Goal: Task Accomplishment & Management: Complete application form

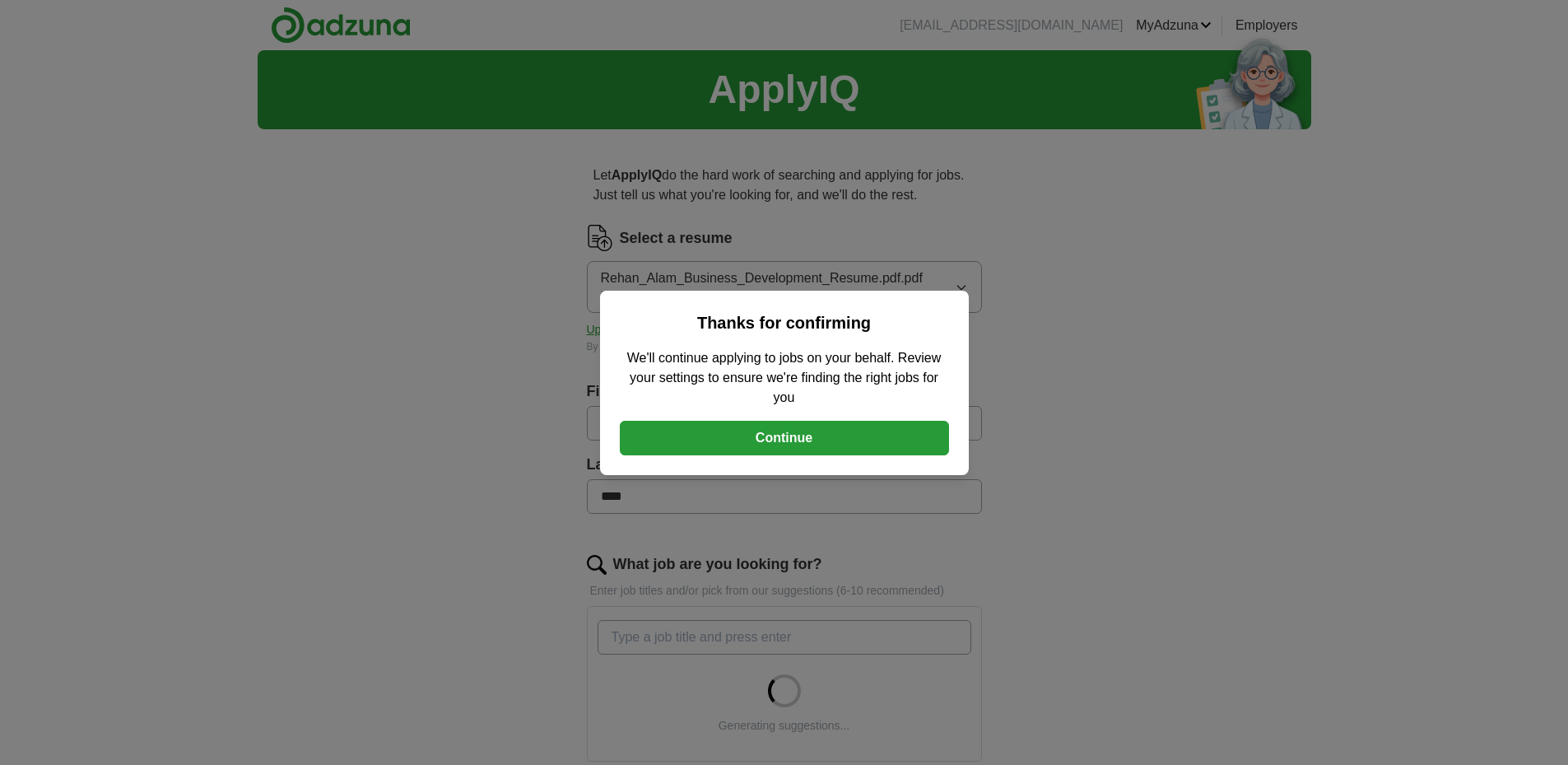
click at [789, 431] on button "Continue" at bounding box center [784, 438] width 329 height 35
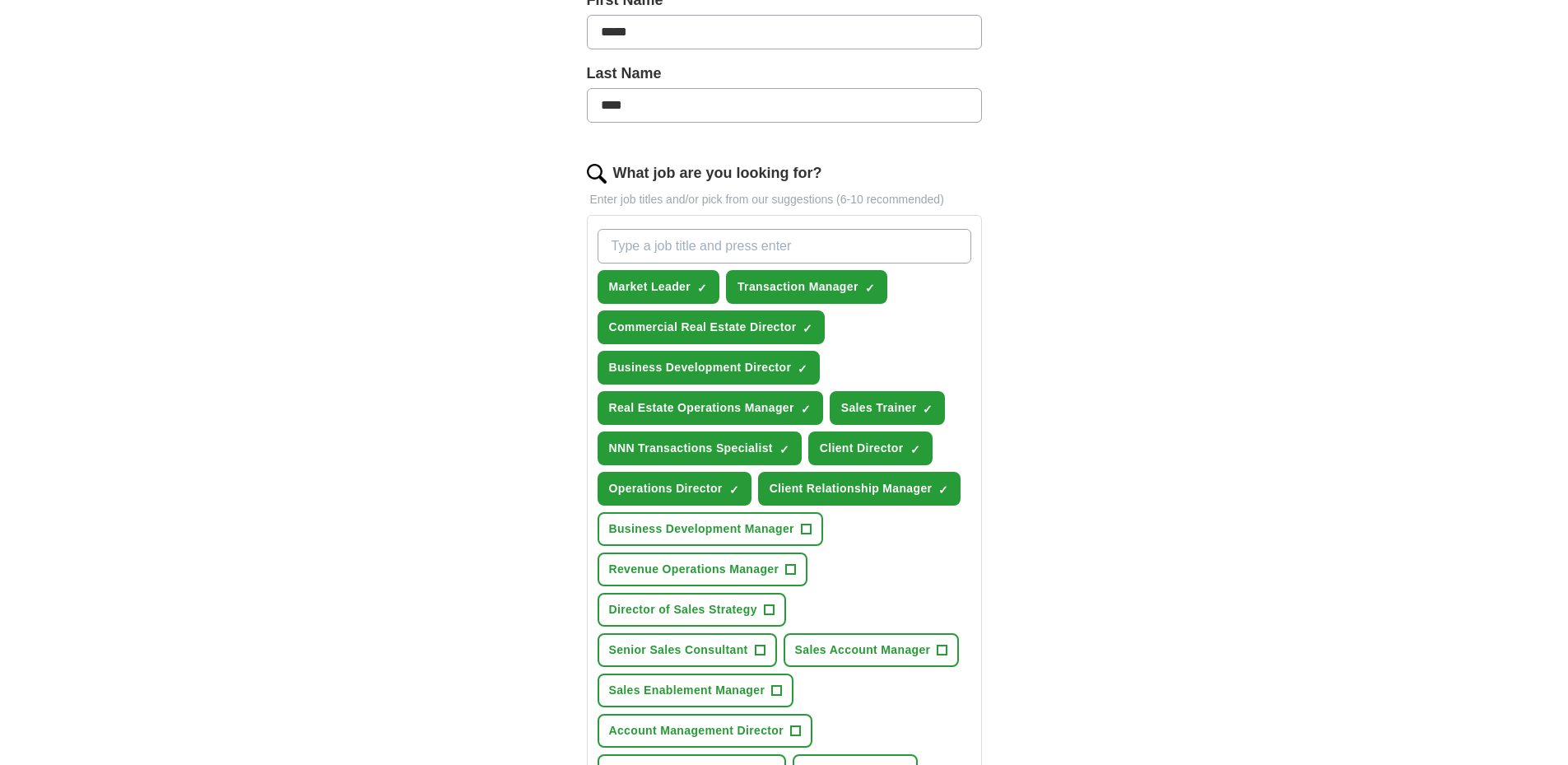
scroll to position [392, 0]
click at [0, 0] on span "×" at bounding box center [0, 0] width 0 height 0
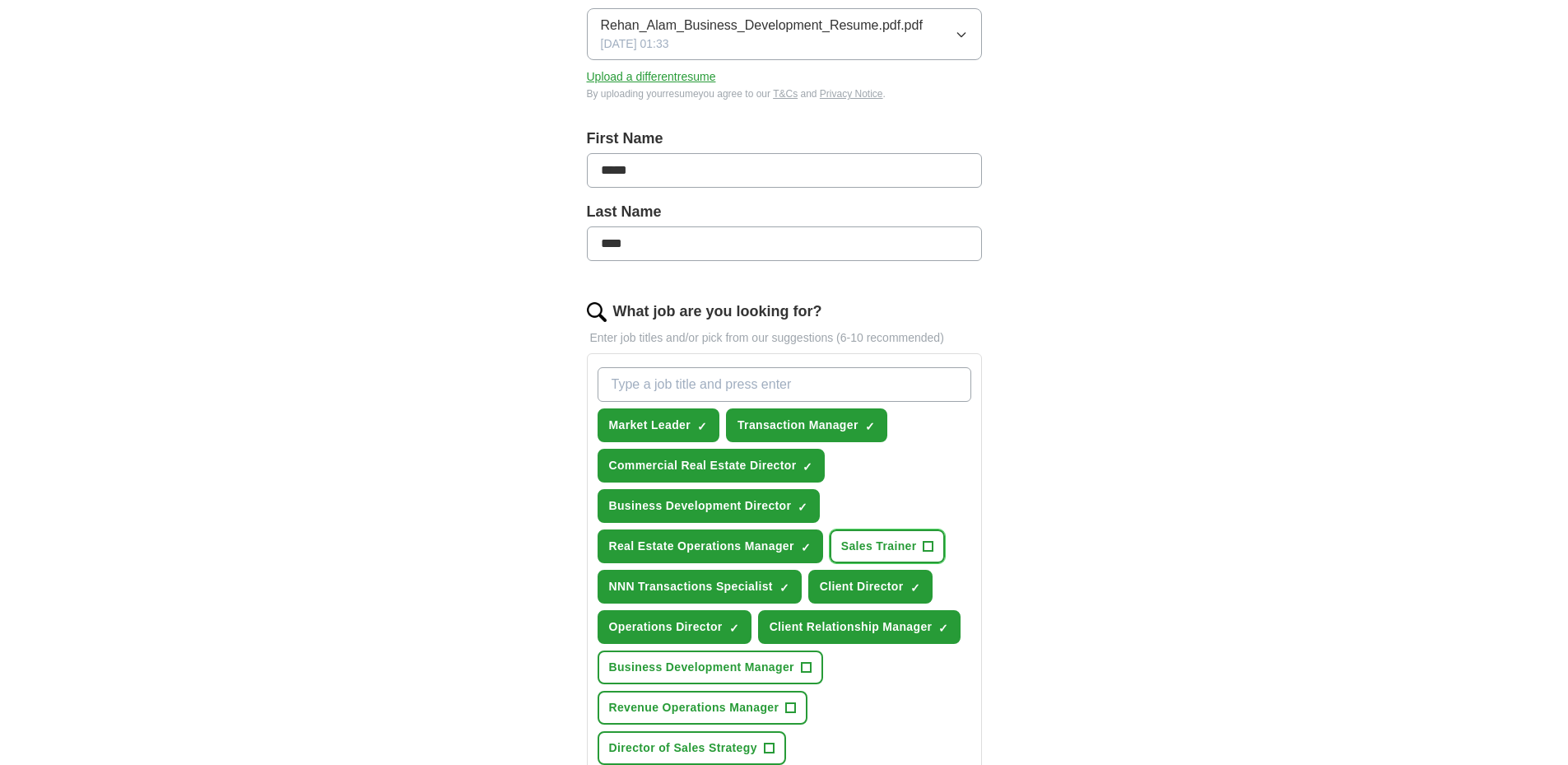
scroll to position [252, 0]
click at [0, 0] on span "×" at bounding box center [0, 0] width 0 height 0
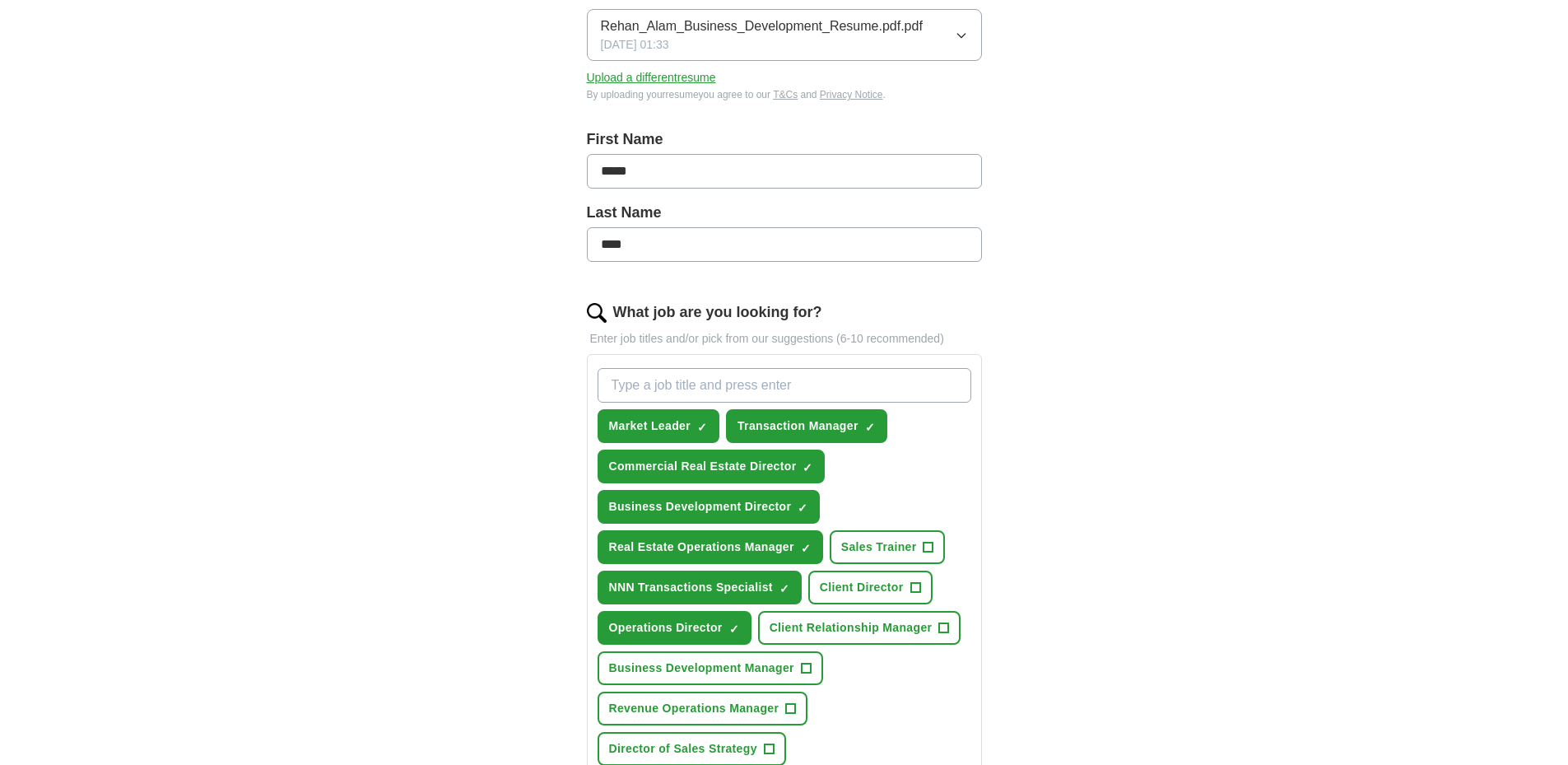
click at [659, 388] on input "What job are you looking for?" at bounding box center [784, 385] width 374 height 35
type input "Managing Director"
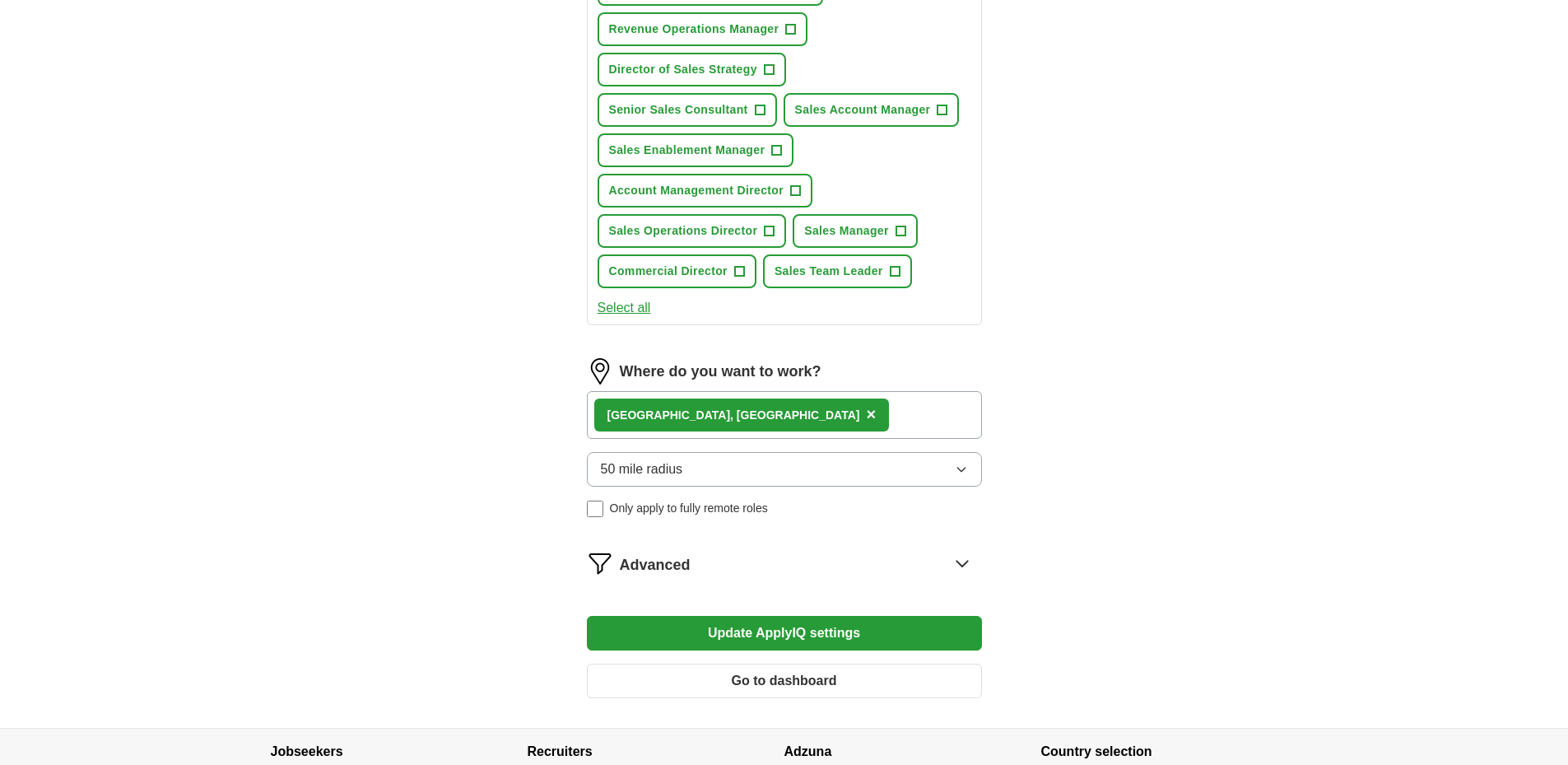
scroll to position [972, 0]
click at [722, 422] on div "[GEOGRAPHIC_DATA], [GEOGRAPHIC_DATA] ×" at bounding box center [784, 414] width 396 height 47
click at [720, 407] on div "[GEOGRAPHIC_DATA], [GEOGRAPHIC_DATA] ×" at bounding box center [784, 414] width 396 height 47
click at [731, 414] on div "[GEOGRAPHIC_DATA], [GEOGRAPHIC_DATA] ×" at bounding box center [784, 414] width 396 height 47
click at [717, 422] on div "[GEOGRAPHIC_DATA], [GEOGRAPHIC_DATA] ×" at bounding box center [784, 414] width 396 height 47
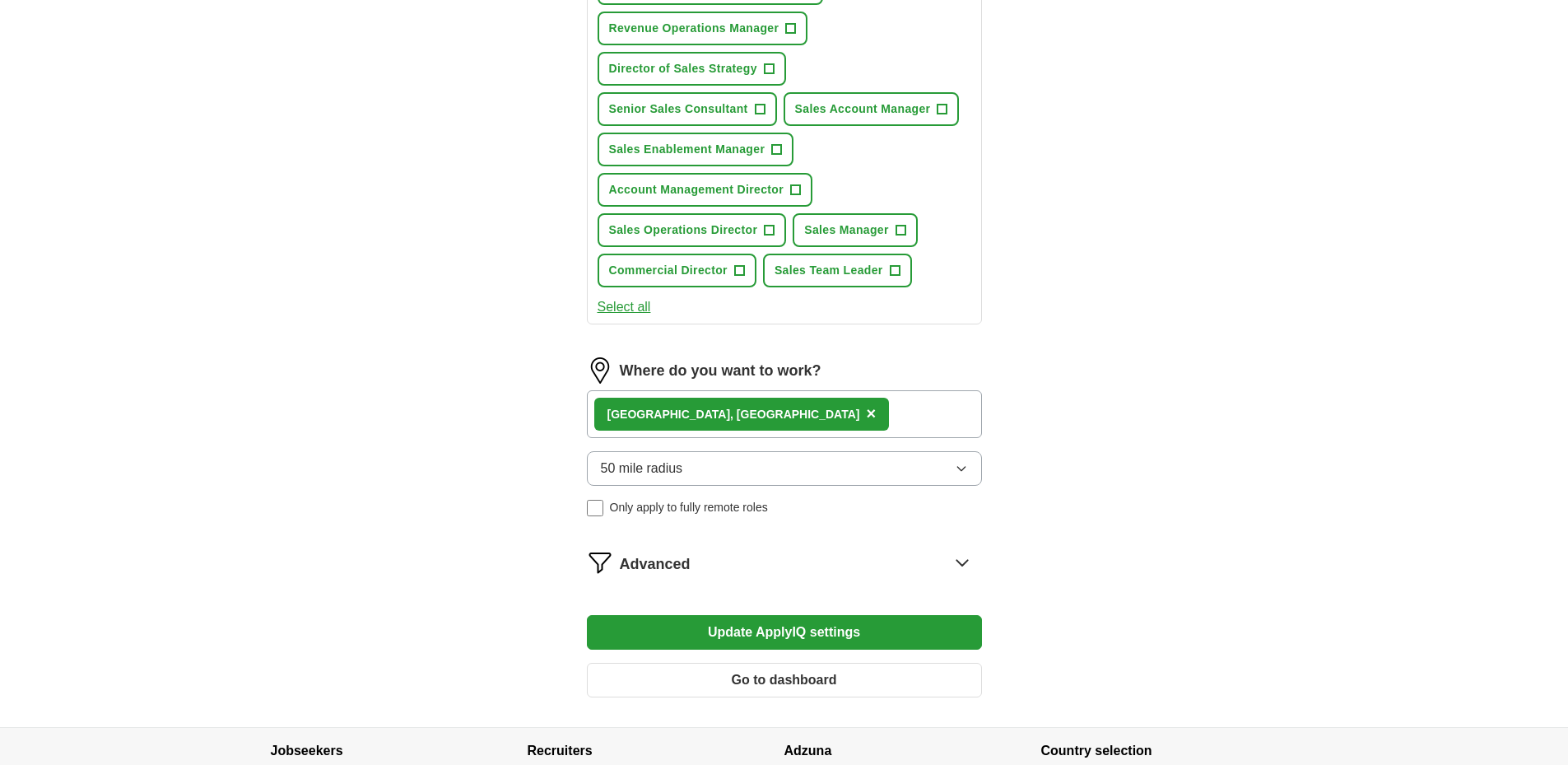
click at [718, 411] on div "[GEOGRAPHIC_DATA], [GEOGRAPHIC_DATA] ×" at bounding box center [784, 414] width 396 height 47
click at [735, 472] on button "50 mile radius" at bounding box center [784, 469] width 396 height 35
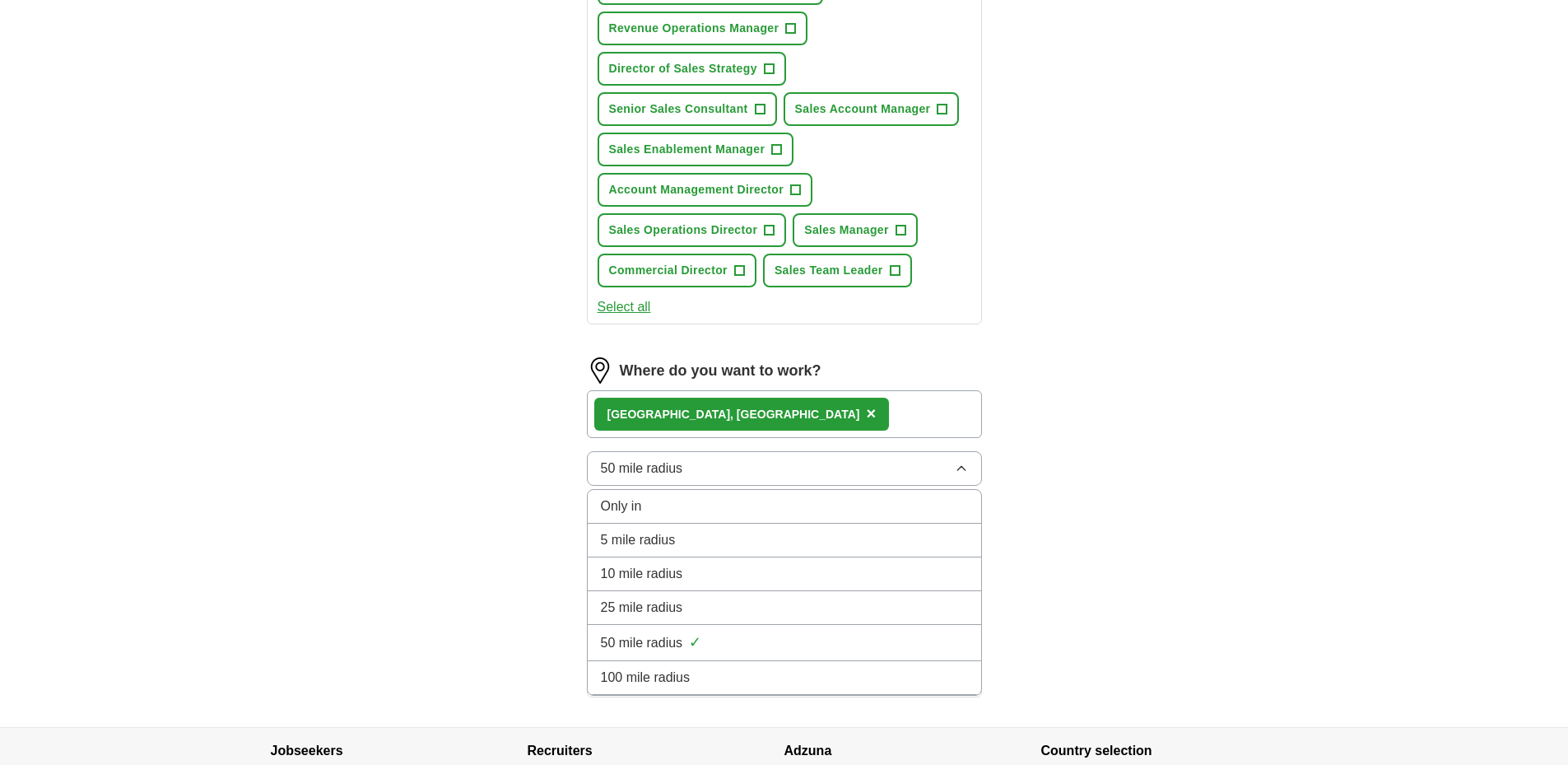
click at [672, 647] on span "50 mile radius" at bounding box center [642, 643] width 82 height 20
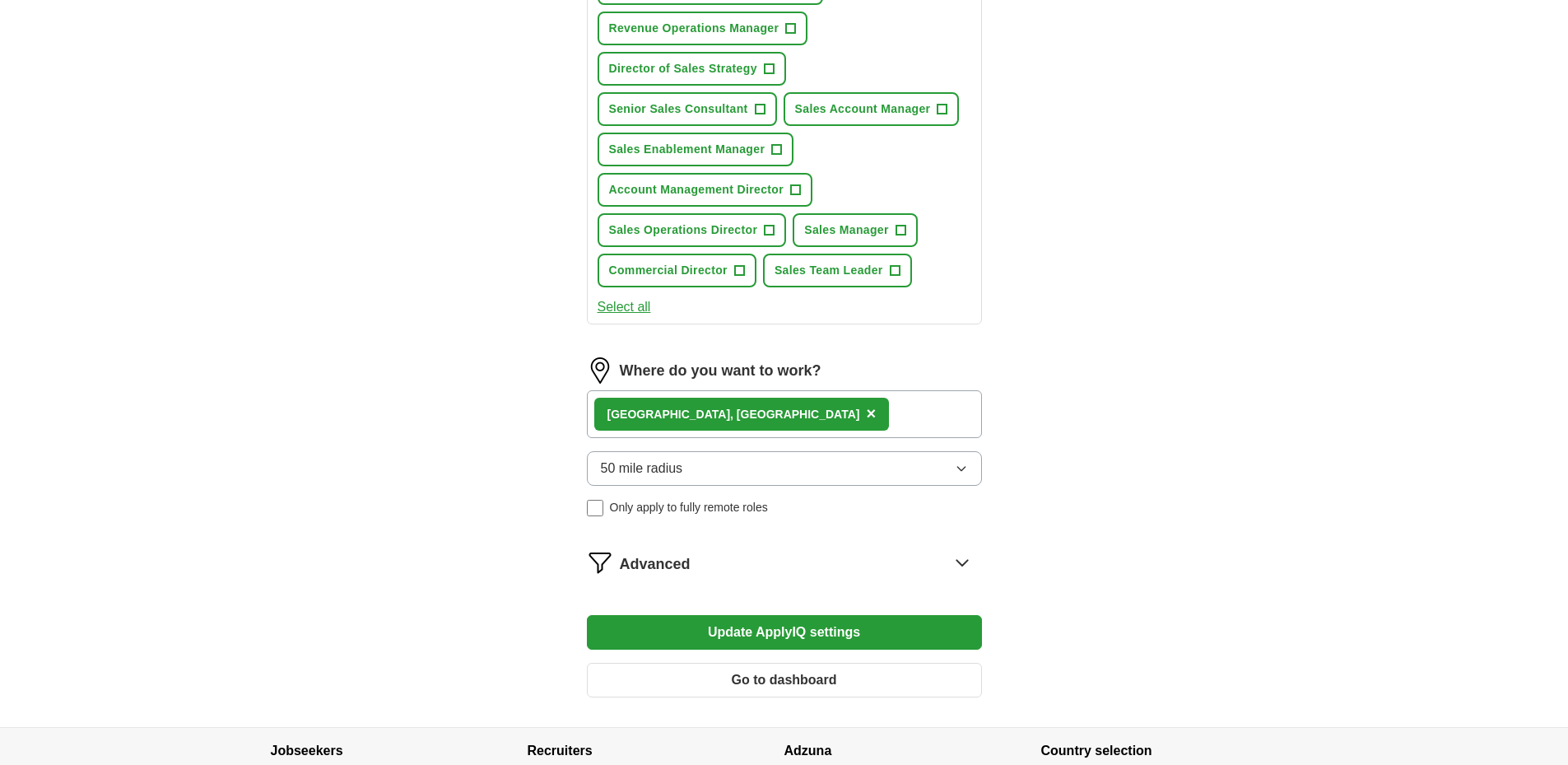
click at [814, 623] on button "Update ApplyIQ settings" at bounding box center [784, 632] width 396 height 35
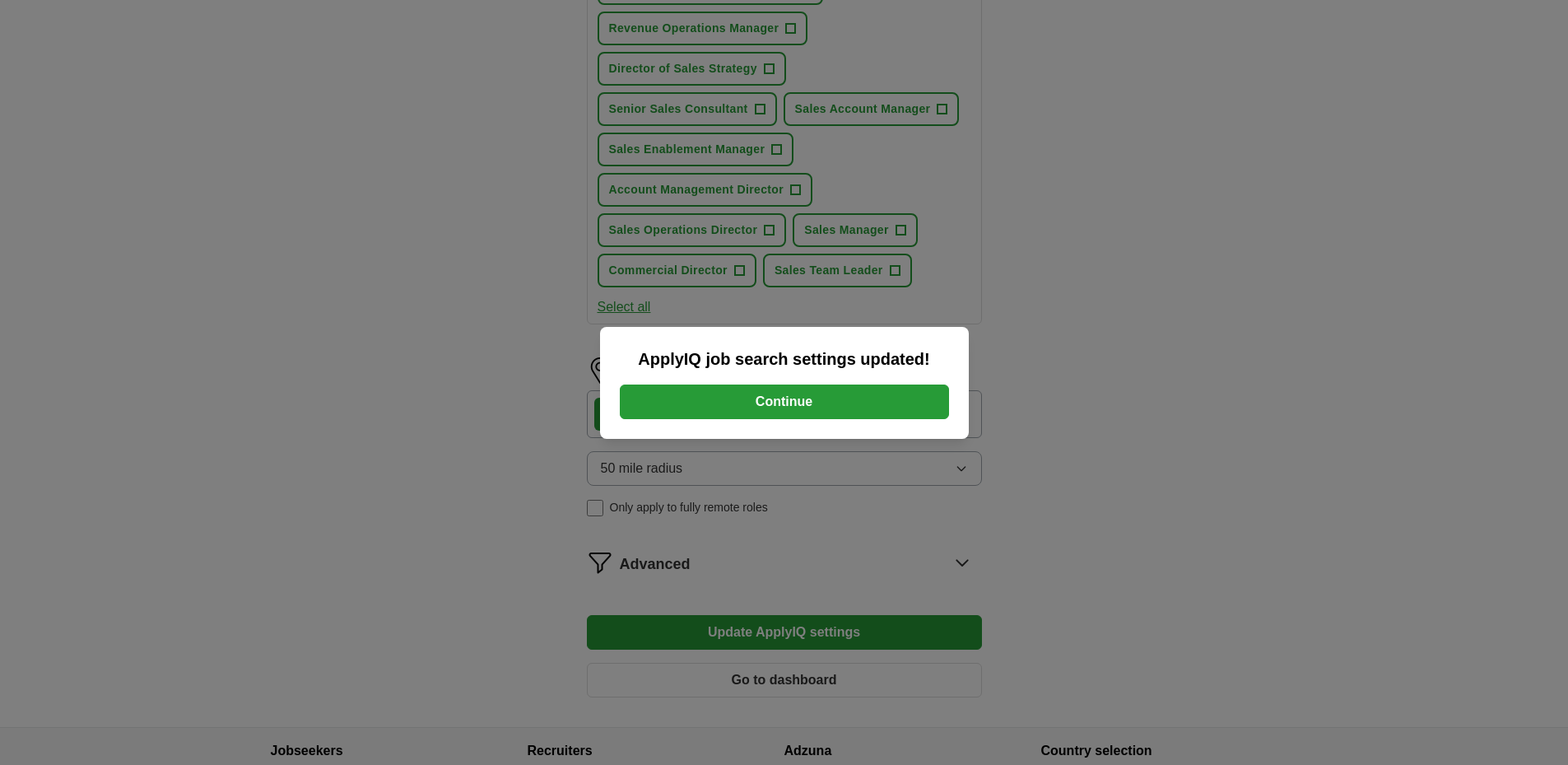
click at [795, 391] on button "Continue" at bounding box center [784, 401] width 329 height 35
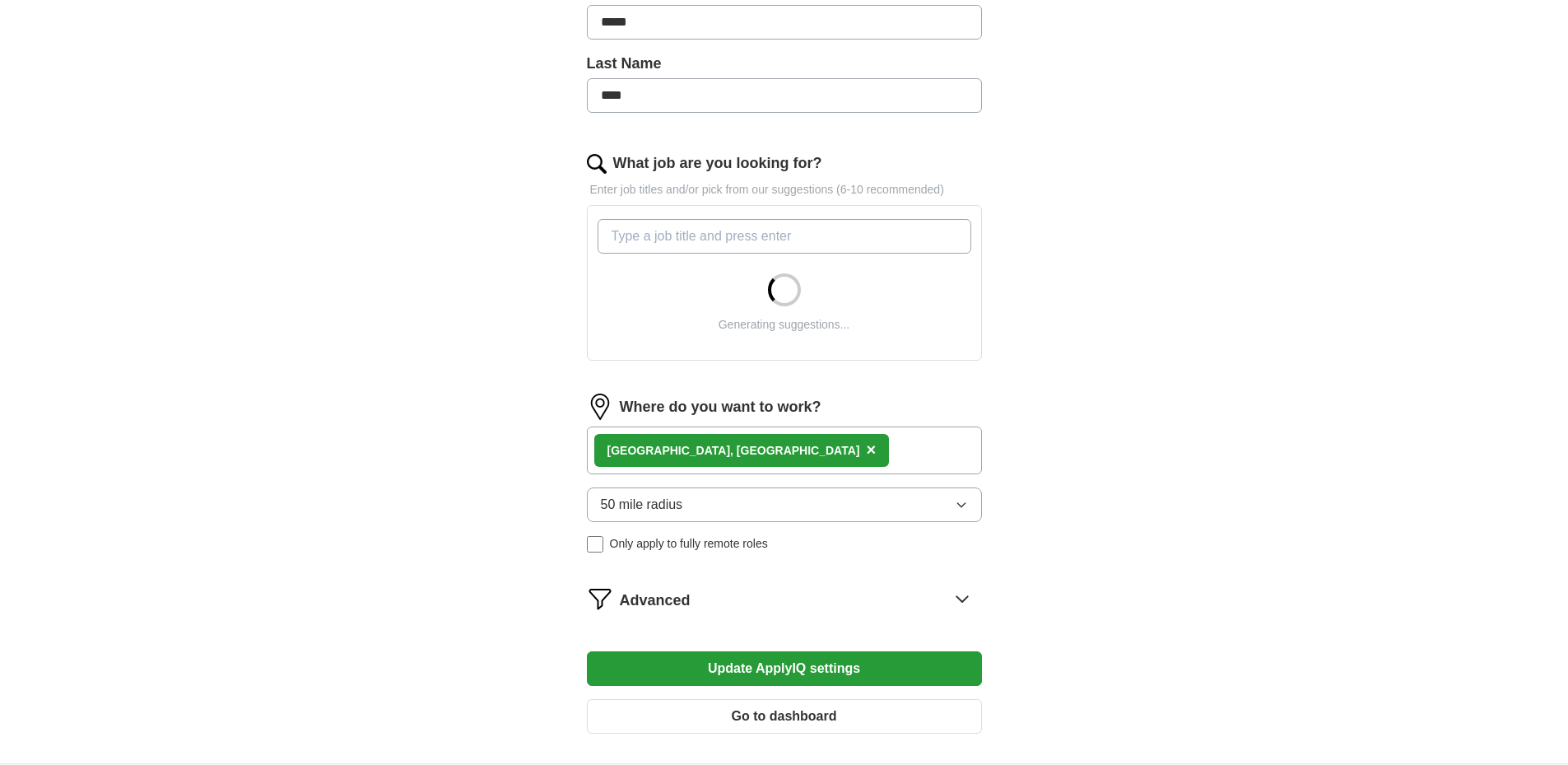
scroll to position [402, 0]
click at [725, 453] on div "[GEOGRAPHIC_DATA], [GEOGRAPHIC_DATA] ×" at bounding box center [784, 450] width 396 height 47
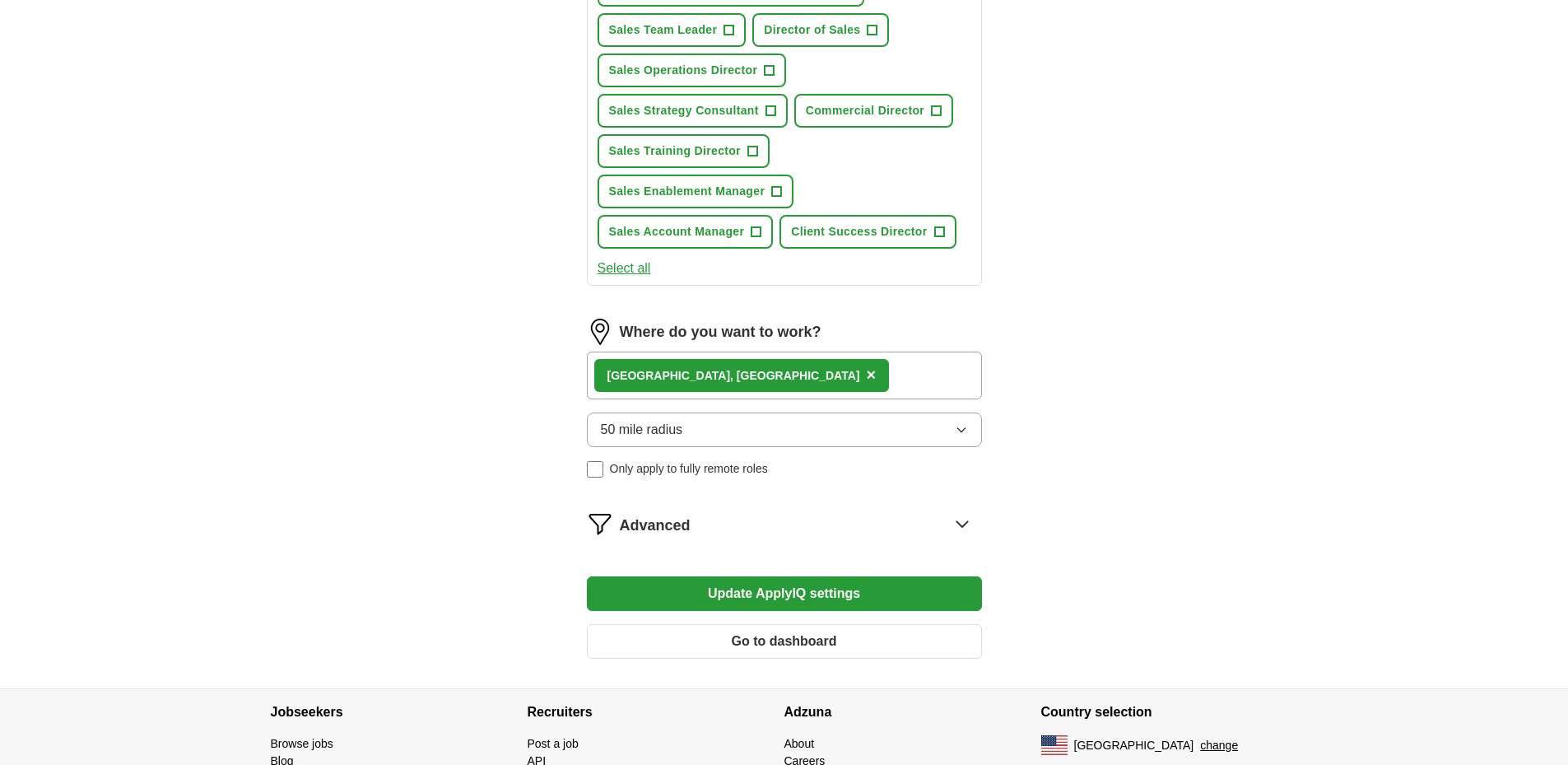
scroll to position [1061, 0]
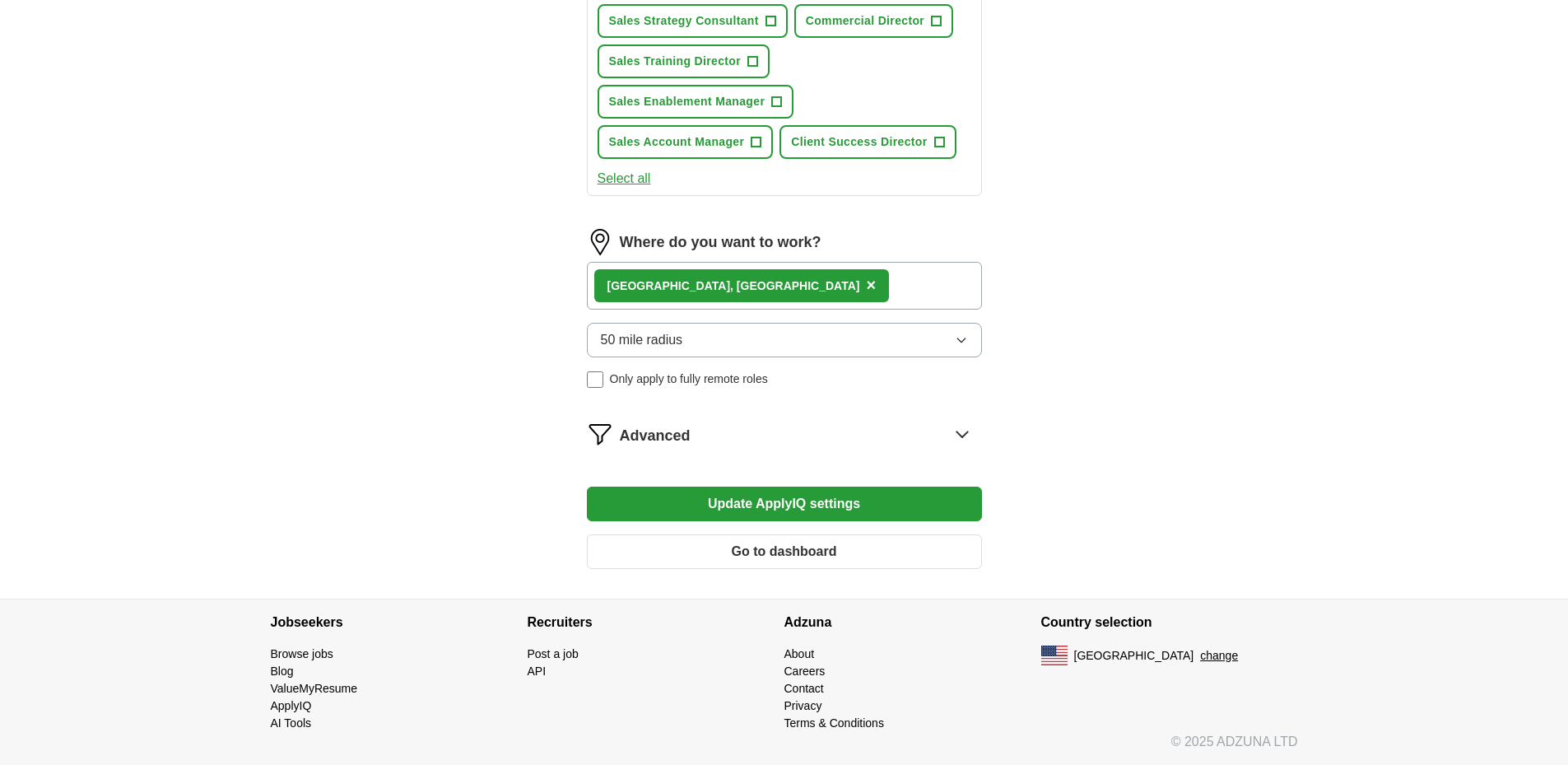
click at [732, 288] on div "[GEOGRAPHIC_DATA], [GEOGRAPHIC_DATA] ×" at bounding box center [784, 286] width 396 height 47
click at [589, 281] on div "[GEOGRAPHIC_DATA], [GEOGRAPHIC_DATA] ×" at bounding box center [784, 286] width 396 height 47
